Goal: Transaction & Acquisition: Purchase product/service

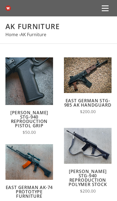
click at [105, 8] on span at bounding box center [105, 8] width 7 height 1
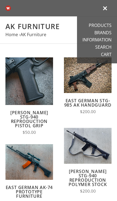
click at [105, 23] on link "Products" at bounding box center [100, 25] width 23 height 5
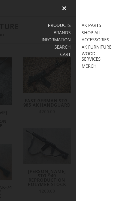
click at [106, 46] on link "AK Furniture" at bounding box center [97, 46] width 30 height 5
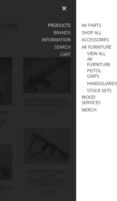
click at [107, 63] on link "View all AK Furniture" at bounding box center [99, 59] width 25 height 16
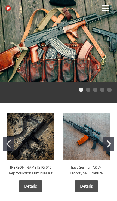
click at [106, 8] on button at bounding box center [105, 8] width 13 height 13
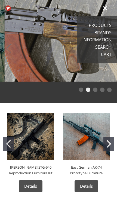
click at [103, 45] on link "Search" at bounding box center [103, 46] width 16 height 5
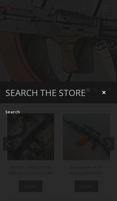
click at [13, 117] on input "Search" at bounding box center [12, 112] width 15 height 11
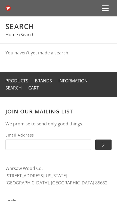
click at [9, 129] on section "Join our mailing list We promise to send only good things. Email Address " at bounding box center [58, 129] width 106 height 42
click at [70, 52] on section at bounding box center [58, 57] width 117 height 27
click at [104, 6] on button at bounding box center [105, 8] width 13 height 13
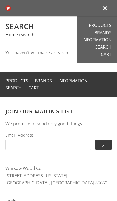
click at [101, 47] on link "Search" at bounding box center [103, 46] width 16 height 5
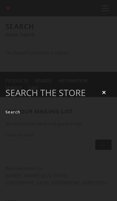
click at [95, 80] on div "Close Search" at bounding box center [58, 100] width 117 height 201
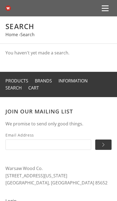
click at [105, 9] on span at bounding box center [105, 8] width 7 height 1
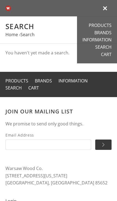
click at [102, 46] on link "Search" at bounding box center [103, 46] width 16 height 5
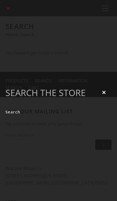
click at [10, 117] on input "Search" at bounding box center [12, 112] width 15 height 11
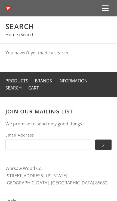
click at [104, 9] on button at bounding box center [105, 8] width 13 height 13
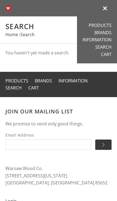
click at [104, 47] on link "Search" at bounding box center [103, 46] width 16 height 5
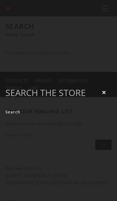
click at [74, 101] on input at bounding box center [58, 92] width 106 height 17
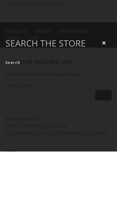
type input "k"
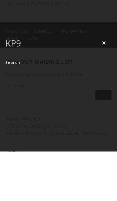
type input "KP9"
click at [13, 107] on input "Search" at bounding box center [12, 112] width 15 height 11
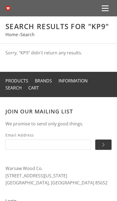
click at [11, 80] on link "Products" at bounding box center [16, 81] width 23 height 6
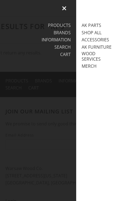
click at [103, 47] on link "AK Furniture" at bounding box center [97, 46] width 30 height 5
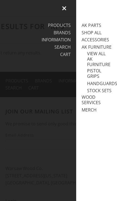
click at [104, 88] on link "Stock Sets" at bounding box center [99, 90] width 25 height 5
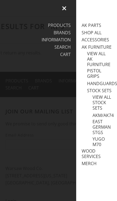
click at [103, 83] on link "Handguards" at bounding box center [102, 83] width 30 height 5
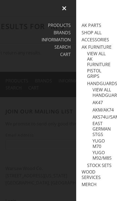
click at [108, 107] on link "AKM/AK74" at bounding box center [103, 109] width 21 height 5
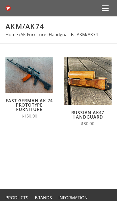
click at [98, 113] on link "Russian AK47 Handguard" at bounding box center [87, 115] width 33 height 10
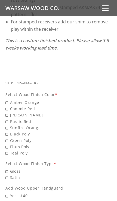
scroll to position [140, 0]
click at [8, 112] on span "Romy Brown" at bounding box center [58, 115] width 106 height 6
click at [8, 112] on input "Romy Brown" at bounding box center [43, 112] width 76 height 0
radio input "true"
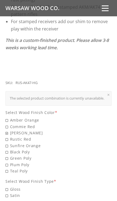
click at [7, 117] on span "Amber Orange" at bounding box center [58, 120] width 106 height 6
click at [7, 117] on input "Amber Orange" at bounding box center [43, 117] width 76 height 0
radio input "true"
click at [23, 136] on span "Rustic Red" at bounding box center [58, 139] width 106 height 6
click at [23, 136] on input "Rustic Red" at bounding box center [43, 136] width 76 height 0
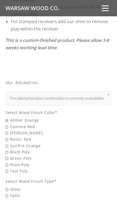
radio input "true"
click at [11, 186] on span "Gloss" at bounding box center [58, 189] width 106 height 6
click at [11, 186] on input "Gloss" at bounding box center [43, 186] width 76 height 0
radio input "true"
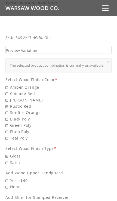
scroll to position [185, 0]
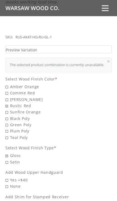
click at [35, 177] on span "Yes +$40" at bounding box center [58, 180] width 106 height 6
click at [35, 177] on input "Yes +$40" at bounding box center [43, 177] width 76 height 0
radio input "true"
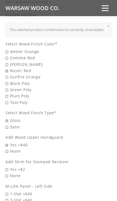
scroll to position [221, 0]
click at [52, 166] on span "Yes +$2" at bounding box center [58, 169] width 106 height 6
click at [52, 166] on input "Yes +$2" at bounding box center [43, 166] width 76 height 0
radio input "true"
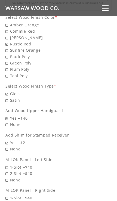
scroll to position [248, 0]
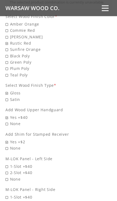
click at [10, 170] on span "2-Slot +$40" at bounding box center [58, 173] width 106 height 6
click at [10, 170] on input "2-Slot +$40" at bounding box center [43, 170] width 76 height 0
radio input "true"
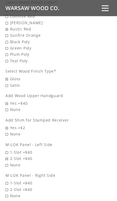
scroll to position [263, 0]
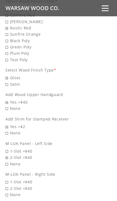
click at [25, 186] on span "2-Slot +$40" at bounding box center [58, 189] width 106 height 6
click at [25, 186] on input "2-Slot +$40" at bounding box center [43, 186] width 76 height 0
radio input "true"
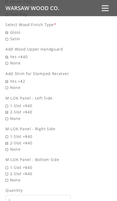
scroll to position [309, 0]
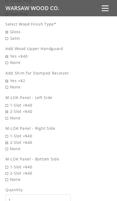
click at [16, 177] on span "None" at bounding box center [58, 180] width 106 height 6
click at [16, 177] on input "None" at bounding box center [43, 177] width 76 height 0
radio input "true"
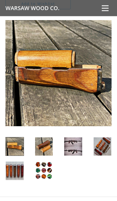
scroll to position [526, 0]
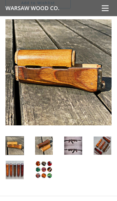
click at [47, 137] on img at bounding box center [44, 146] width 18 height 19
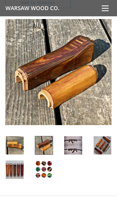
click at [72, 137] on img at bounding box center [73, 146] width 18 height 19
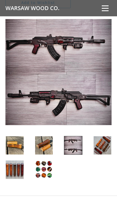
click at [83, 63] on img at bounding box center [58, 72] width 106 height 106
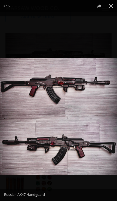
scroll to position [512, 0]
click at [108, 4] on button at bounding box center [111, 6] width 12 height 12
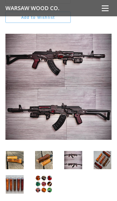
click at [106, 151] on img at bounding box center [103, 160] width 18 height 19
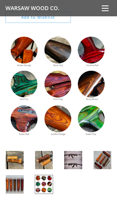
click at [11, 176] on img at bounding box center [15, 185] width 18 height 19
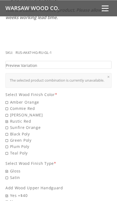
scroll to position [170, 0]
click at [89, 61] on link "Preview Variation" at bounding box center [58, 65] width 106 height 8
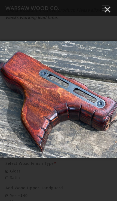
click at [105, 8] on icon "Close" at bounding box center [108, 9] width 8 height 8
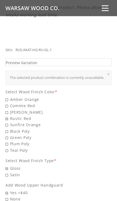
scroll to position [173, 0]
click at [25, 103] on span "Commie Red" at bounding box center [58, 106] width 106 height 6
click at [25, 103] on input "Commie Red" at bounding box center [43, 103] width 76 height 0
radio input "true"
click at [31, 96] on span "Amber Orange" at bounding box center [58, 99] width 106 height 6
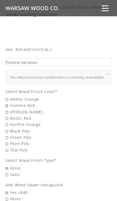
click at [31, 96] on input "Amber Orange" at bounding box center [43, 96] width 76 height 0
radio input "true"
click at [69, 58] on link "Preview Variation" at bounding box center [58, 62] width 106 height 8
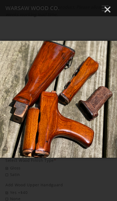
click at [106, 8] on icon "Close" at bounding box center [108, 9] width 8 height 8
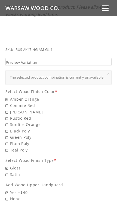
click at [26, 115] on span "Rustic Red" at bounding box center [58, 118] width 106 height 6
click at [26, 115] on input "Rustic Red" at bounding box center [43, 115] width 76 height 0
radio input "true"
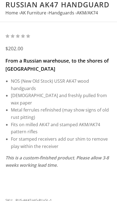
scroll to position [0, 0]
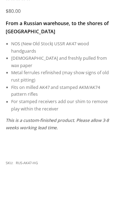
scroll to position [30, 0]
